Goal: Task Accomplishment & Management: Manage account settings

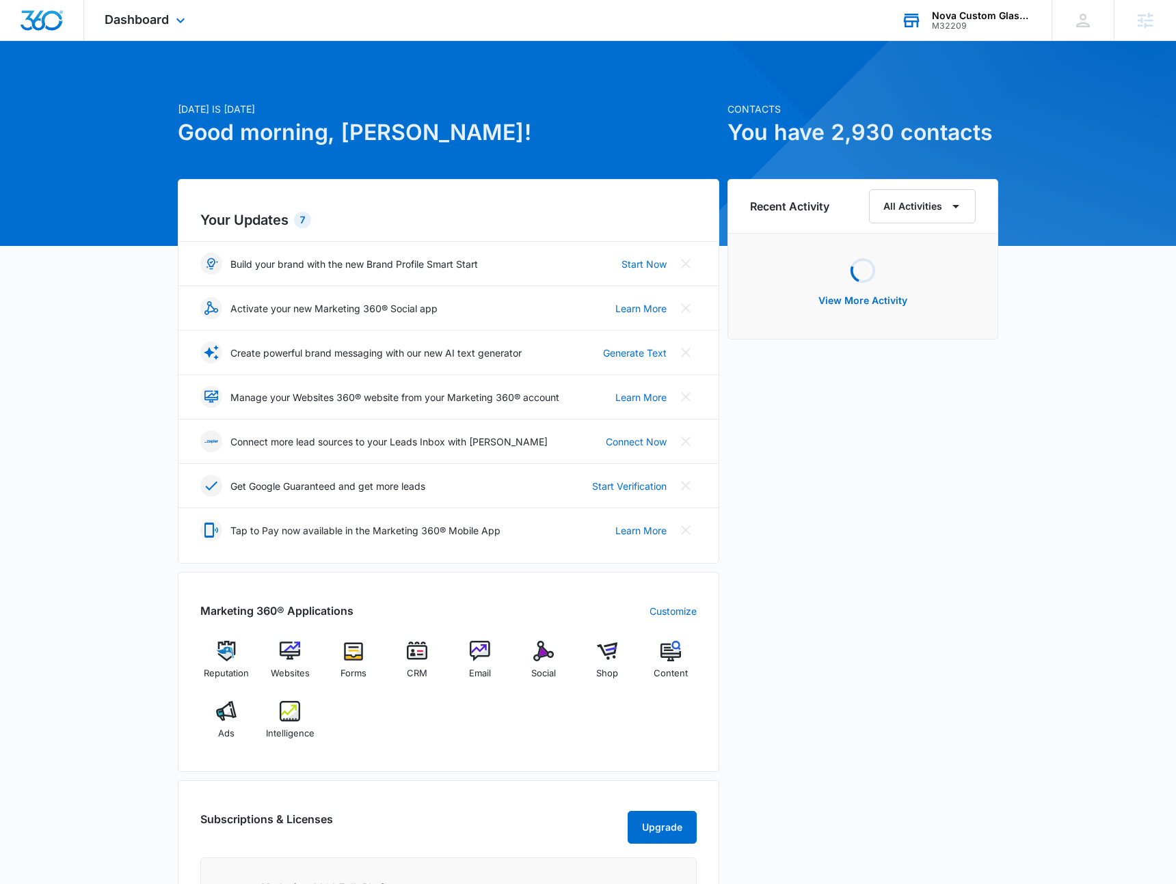
click at [977, 29] on div "M32209" at bounding box center [982, 26] width 100 height 10
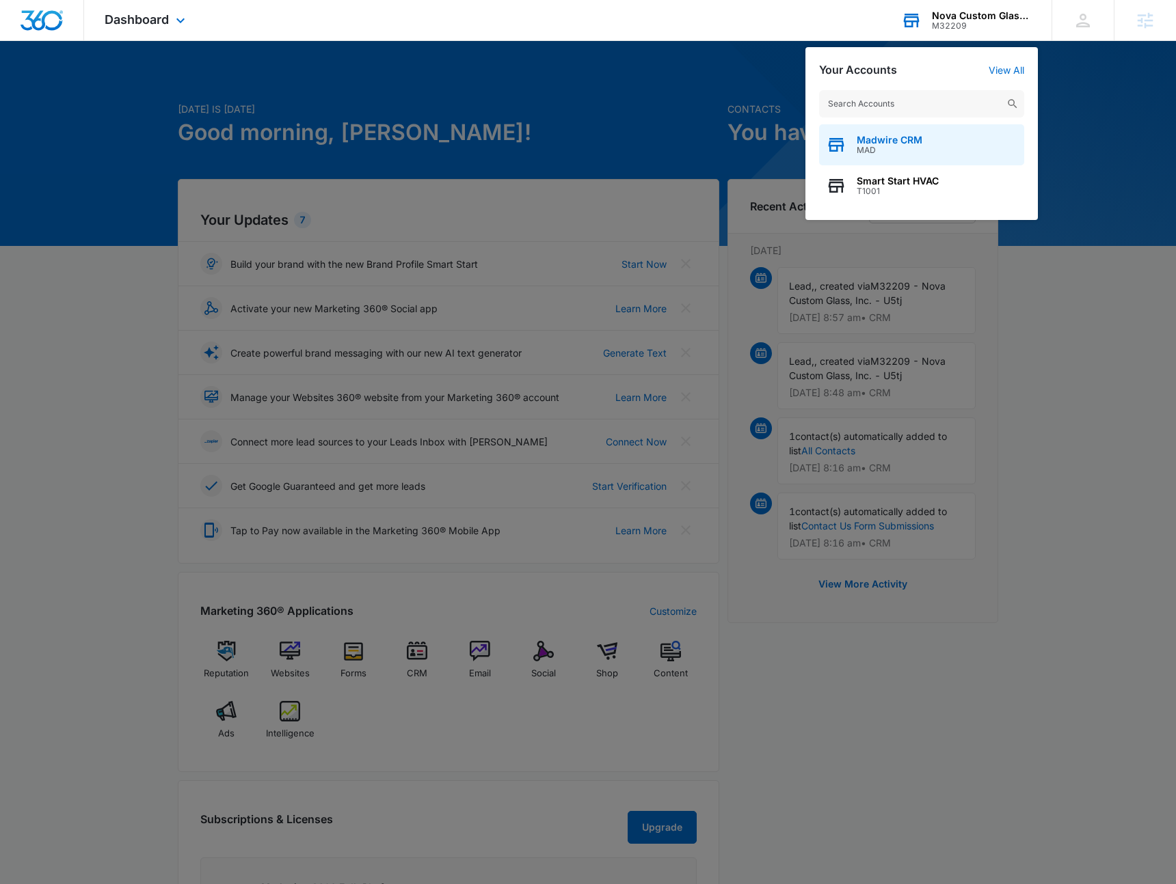
click at [886, 140] on span "Madwire CRM" at bounding box center [889, 140] width 66 height 11
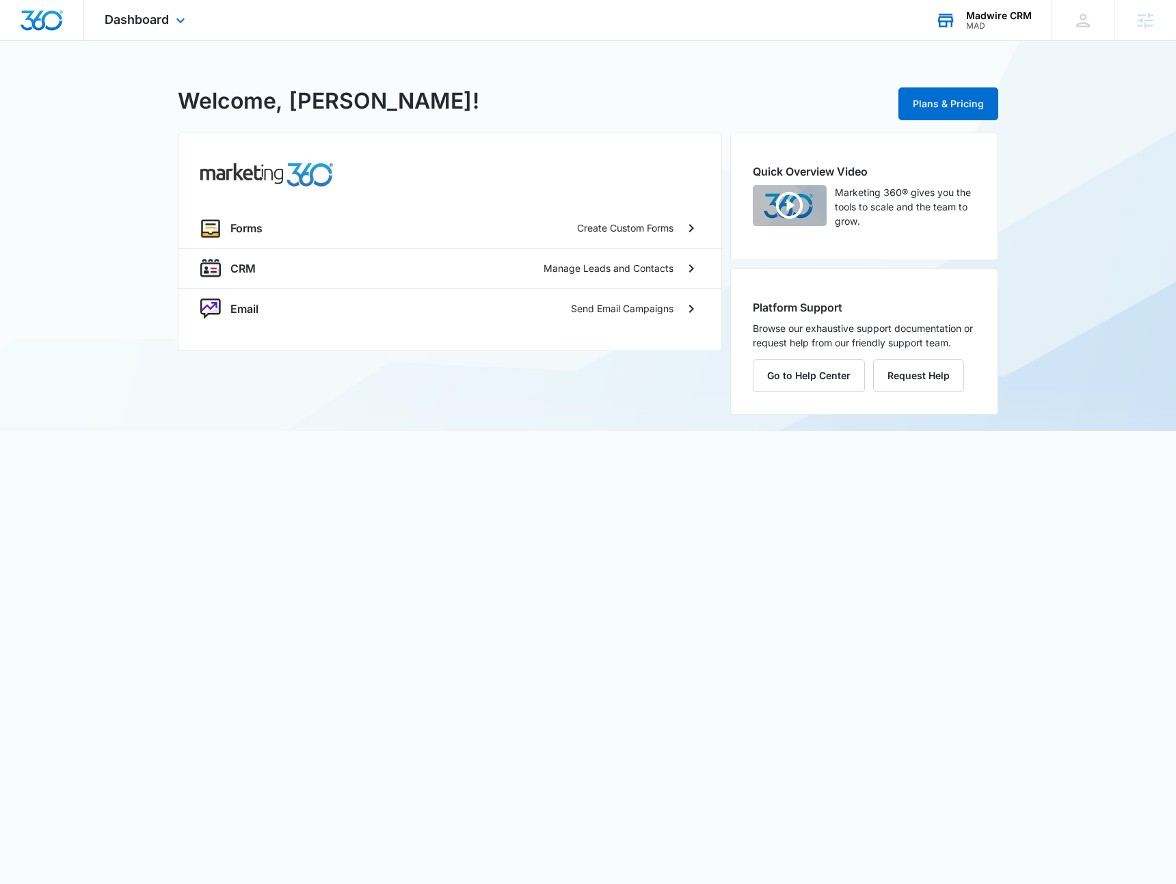
click at [149, 9] on div "Dashboard Apps Forms CRM Email Settings" at bounding box center [146, 20] width 125 height 40
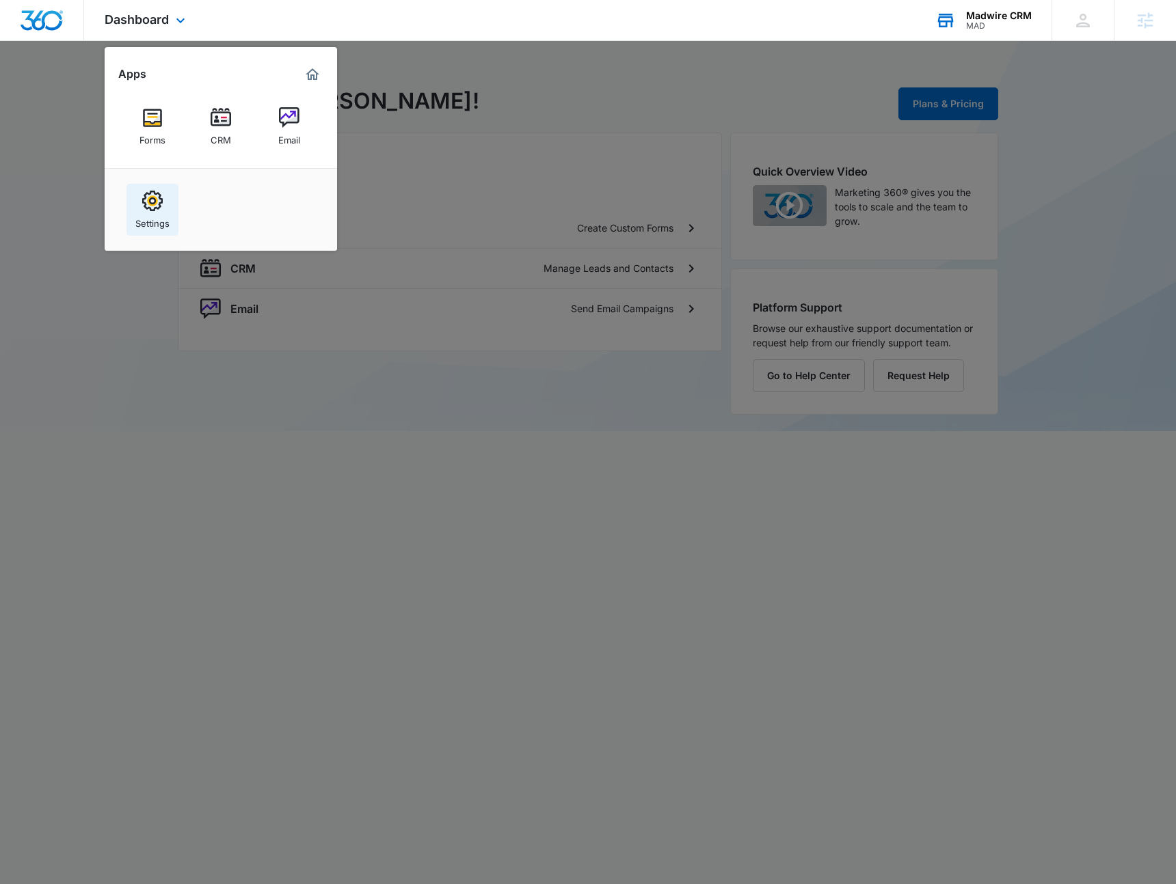
click at [143, 208] on img at bounding box center [152, 201] width 21 height 21
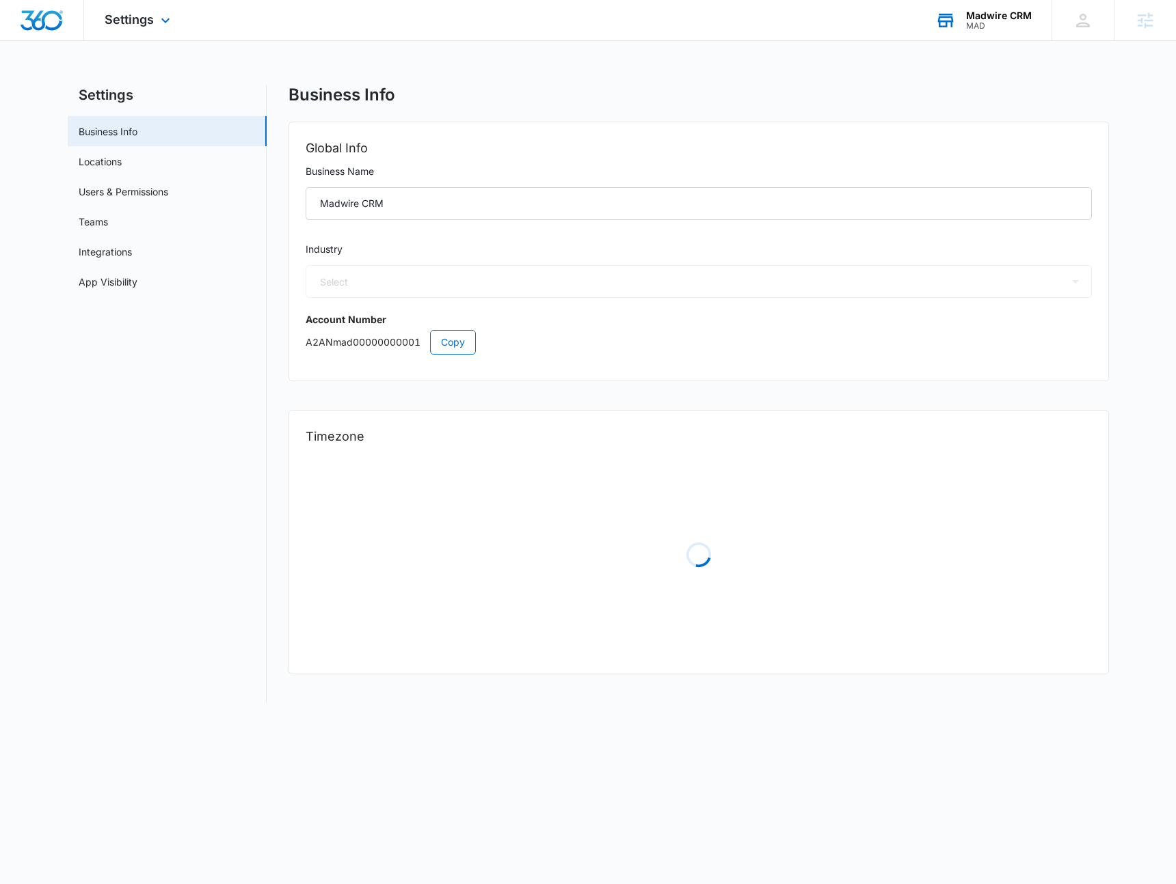
select select "6"
select select "US"
select select "America/[GEOGRAPHIC_DATA]"
click at [103, 191] on link "Users & Permissions" at bounding box center [124, 192] width 90 height 14
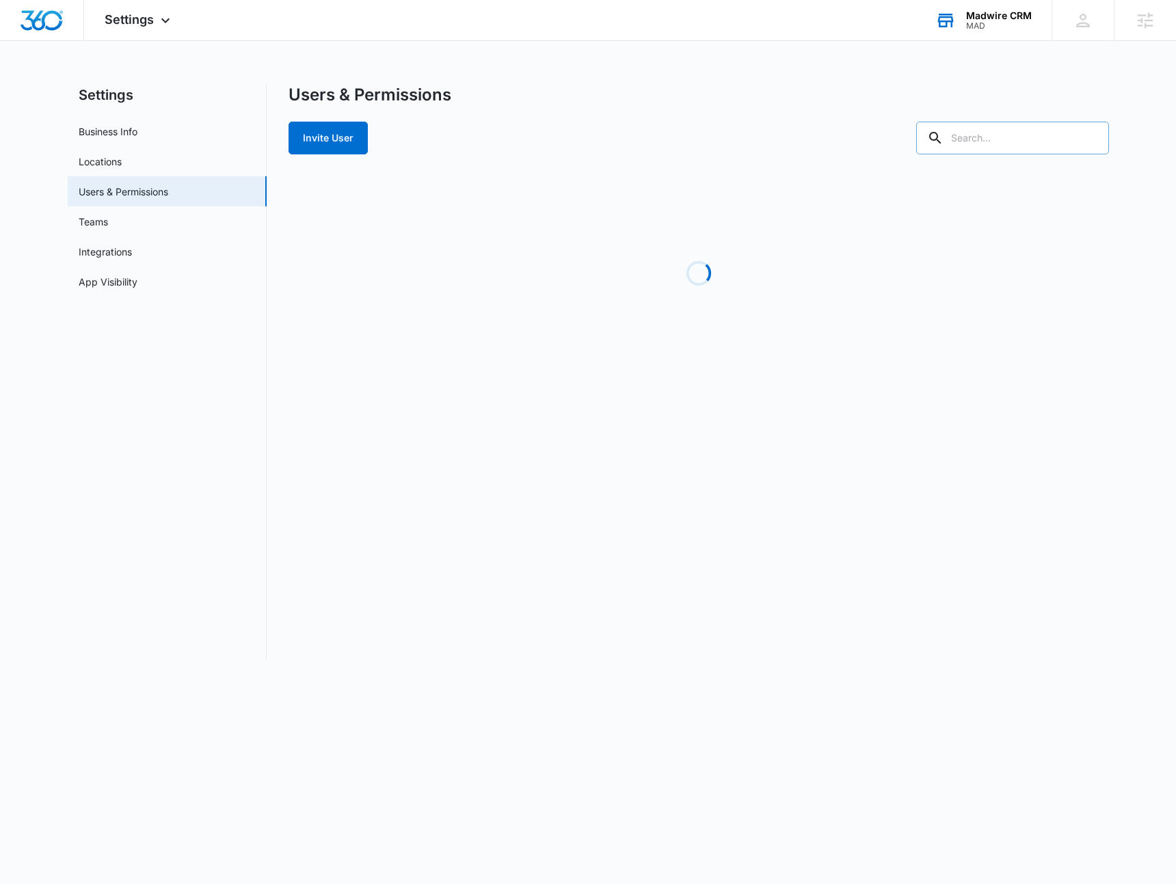
click at [1018, 135] on div at bounding box center [1012, 138] width 193 height 33
click at [992, 136] on div at bounding box center [1012, 138] width 193 height 33
click at [828, 124] on div "Invite User" at bounding box center [698, 138] width 820 height 33
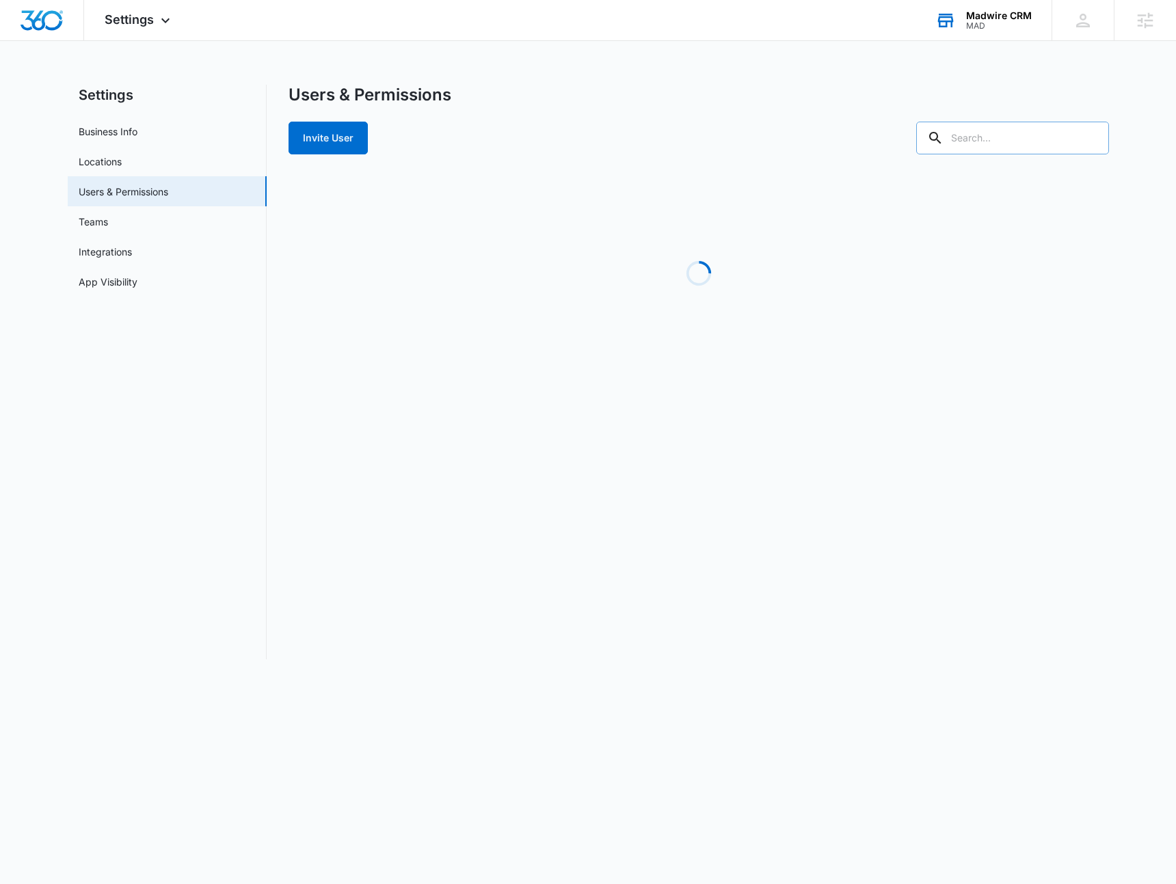
click at [997, 137] on div at bounding box center [1012, 138] width 193 height 33
click at [992, 135] on div at bounding box center [1012, 138] width 193 height 33
click at [765, 159] on div "Users & Permissions Invite User Loading" at bounding box center [698, 372] width 820 height 575
click at [943, 153] on div "Invite User" at bounding box center [698, 138] width 820 height 33
click at [990, 139] on div at bounding box center [1012, 138] width 193 height 33
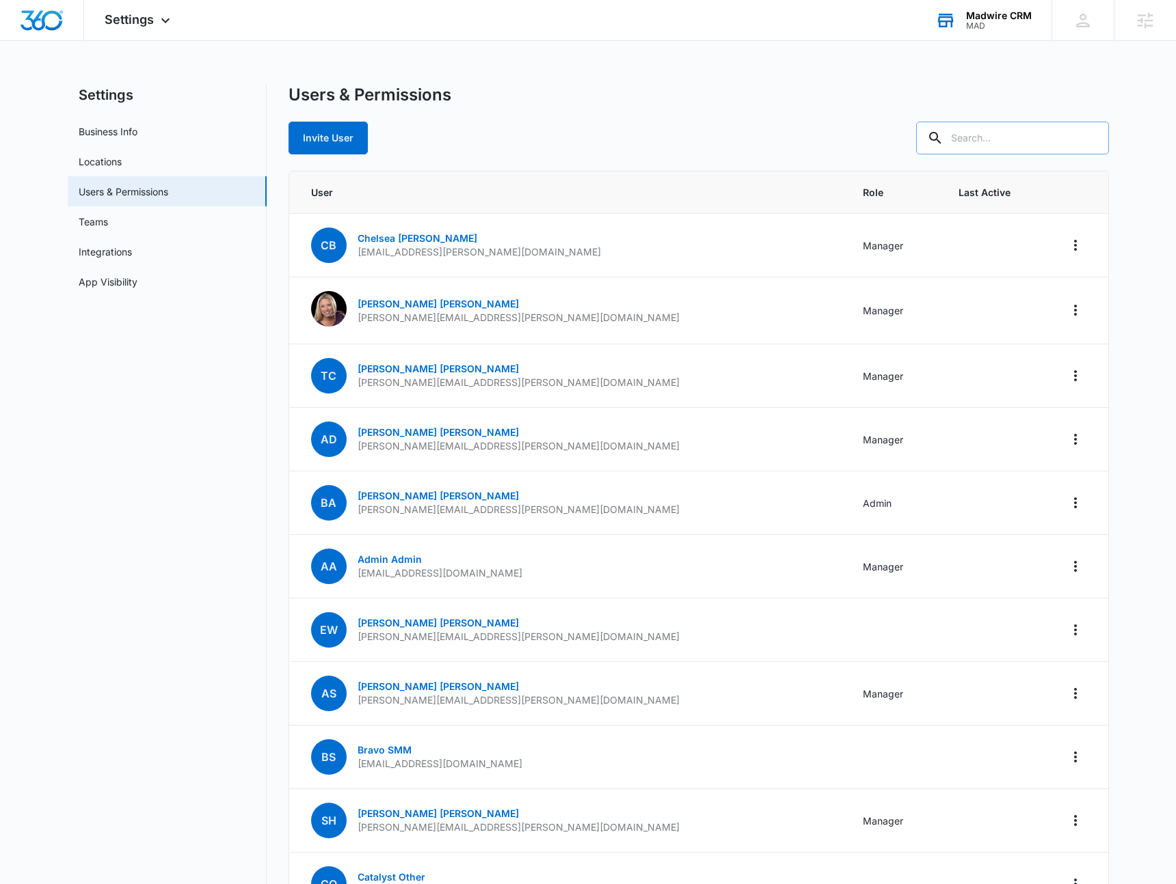
click at [990, 139] on input "text" at bounding box center [1012, 138] width 193 height 33
paste input "[PERSON_NAME]"
click at [1036, 148] on input "[PERSON_NAME]" at bounding box center [1001, 138] width 213 height 33
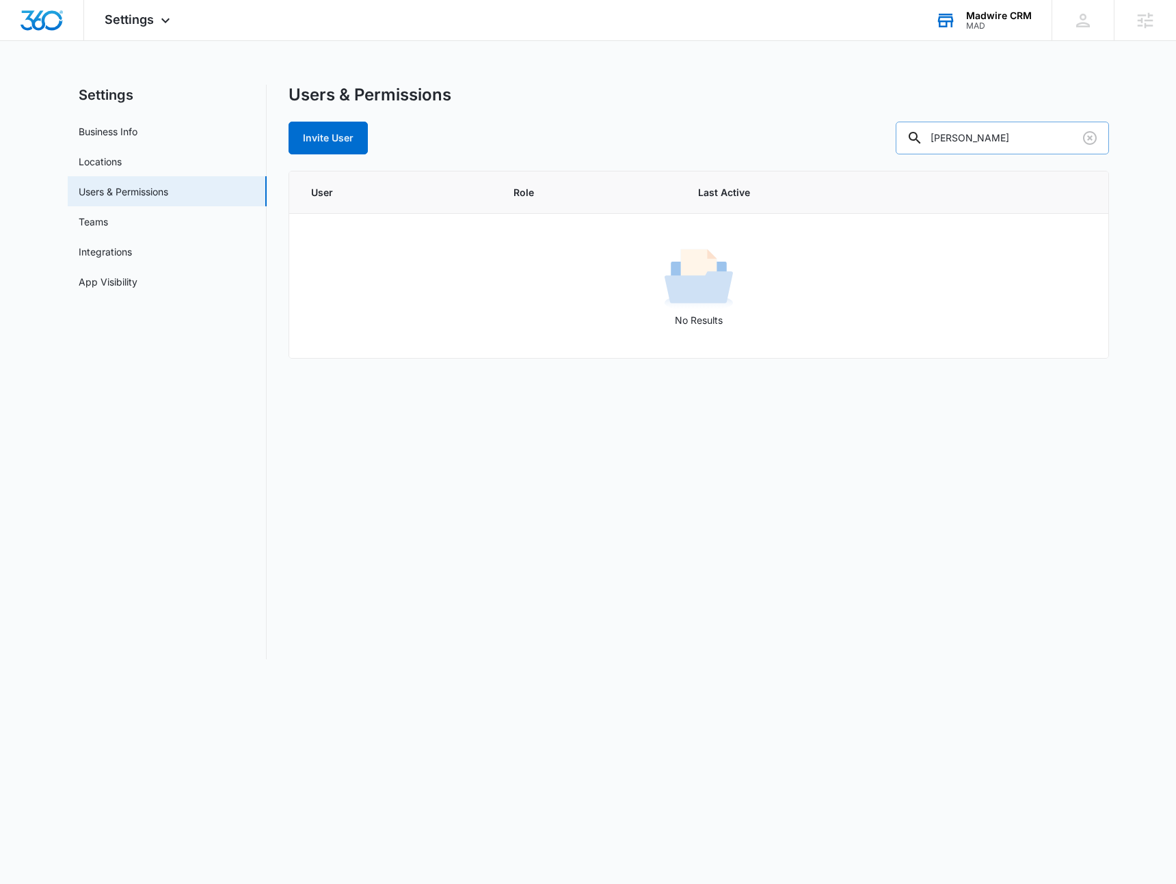
type input "[PERSON_NAME]"
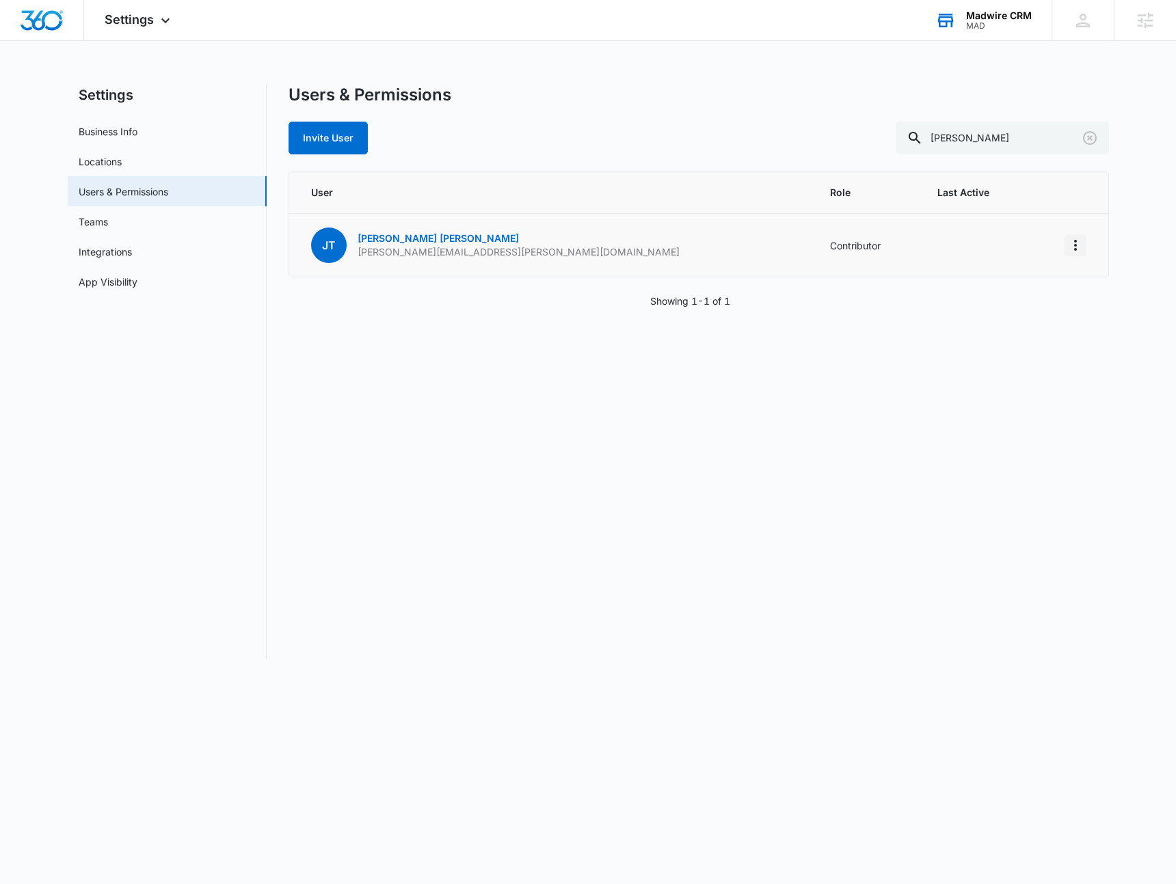
click at [1082, 245] on icon "Actions" at bounding box center [1075, 245] width 16 height 16
click at [1001, 301] on div "Remove User" at bounding box center [1007, 304] width 92 height 10
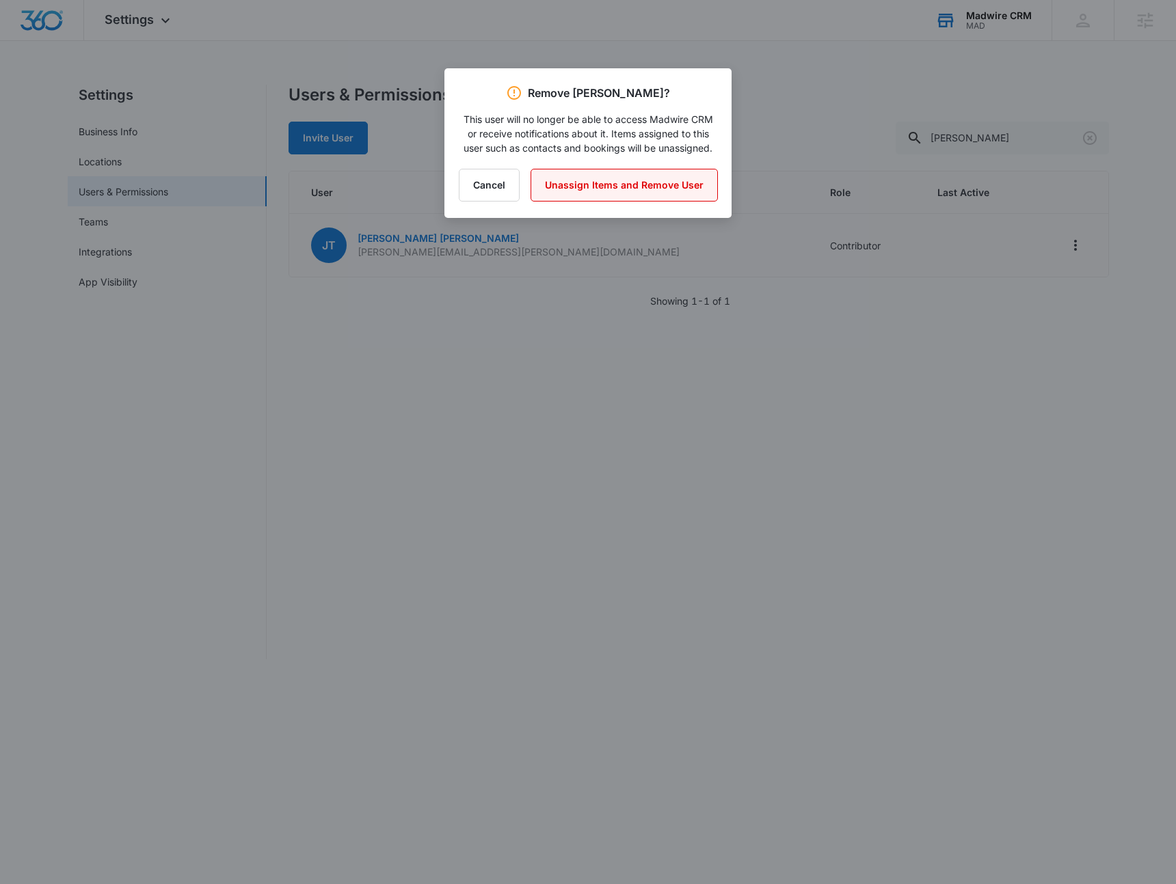
click at [588, 189] on button "Unassign Items and Remove User" at bounding box center [623, 185] width 187 height 33
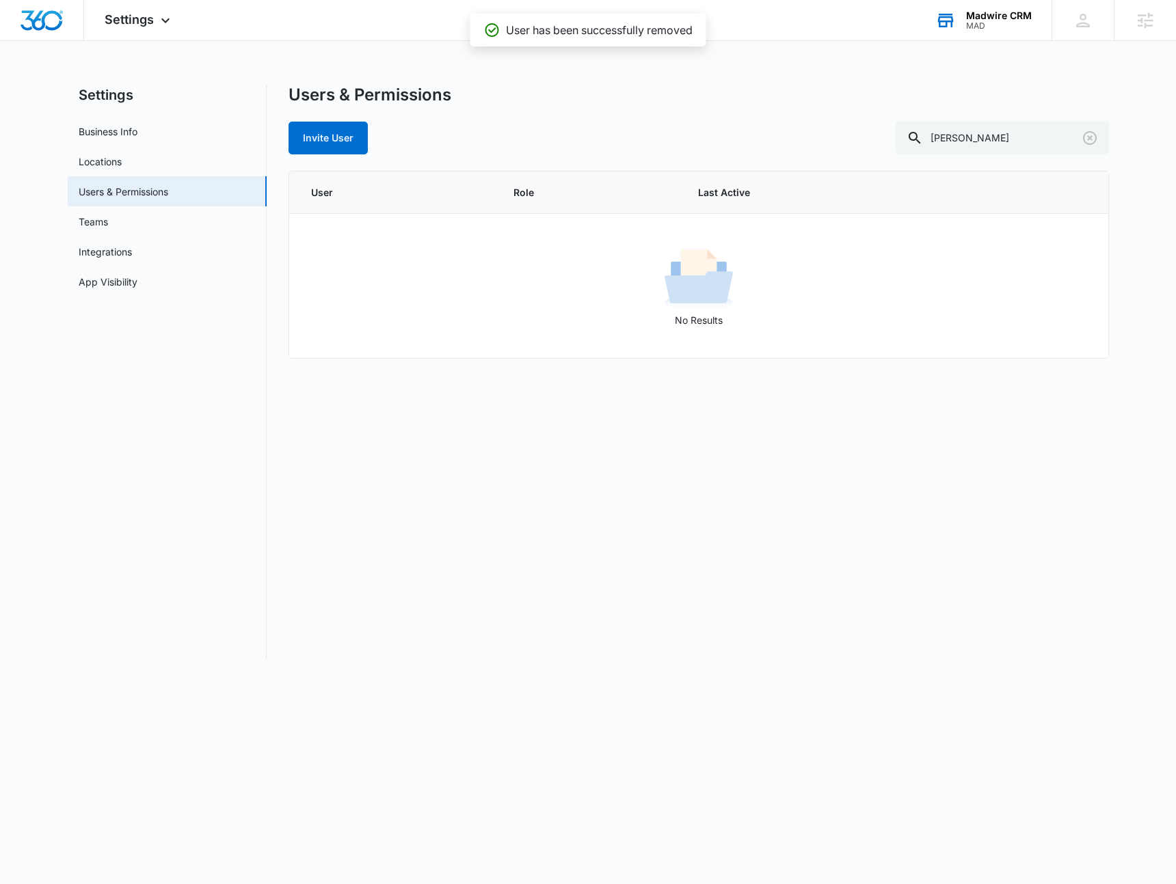
click at [874, 74] on div "Settings Apps Forms CRM Email Settings Madwire CRM MAD Your Accounts View All D…" at bounding box center [588, 338] width 1176 height 676
